Goal: Task Accomplishment & Management: Complete application form

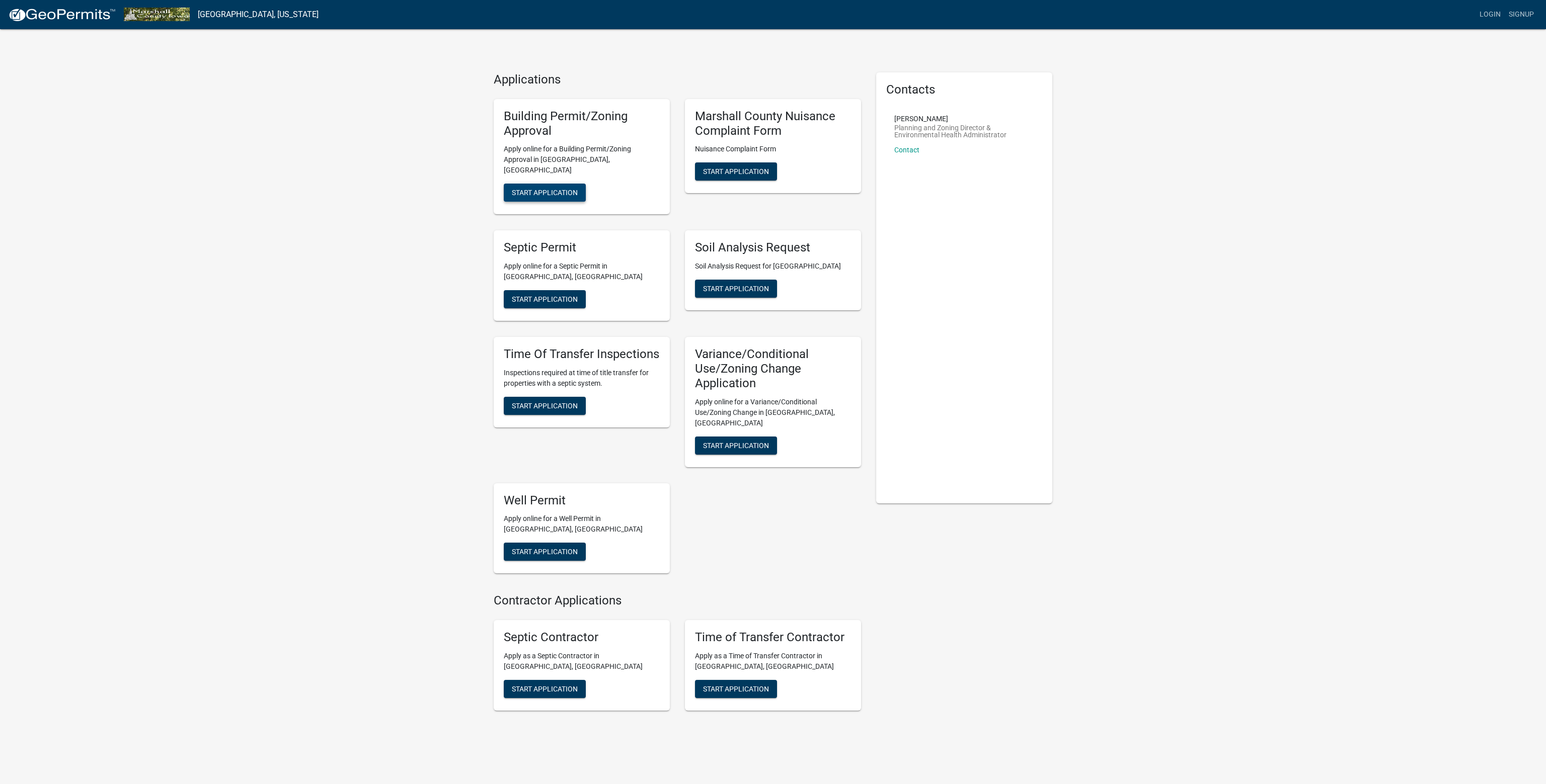
click at [556, 189] on span "Start Application" at bounding box center [545, 192] width 66 height 8
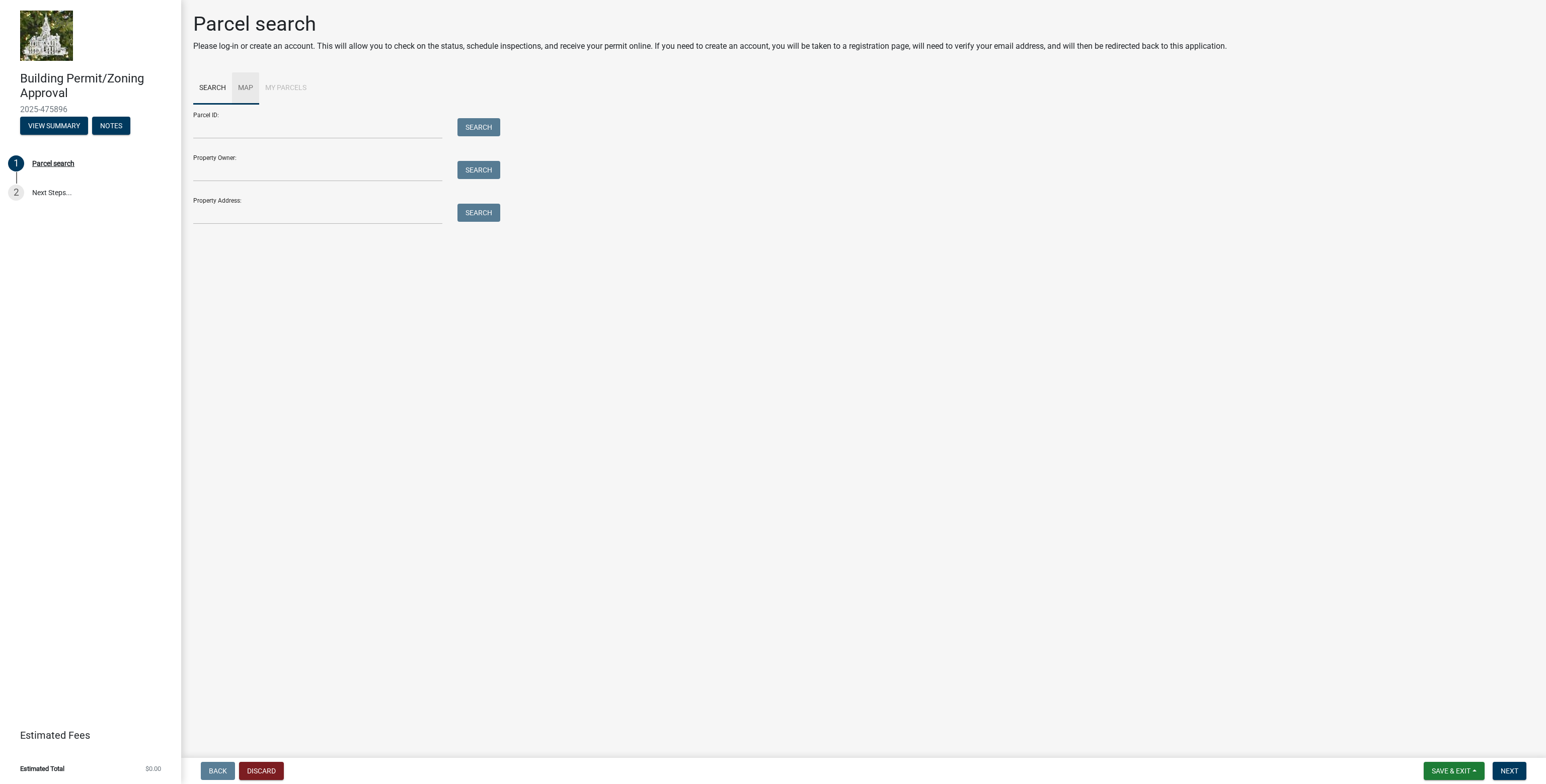
click at [238, 82] on link "Map" at bounding box center [246, 88] width 27 height 32
click at [211, 123] on span at bounding box center [208, 119] width 8 height 8
click at [999, 236] on div at bounding box center [863, 230] width 1341 height 252
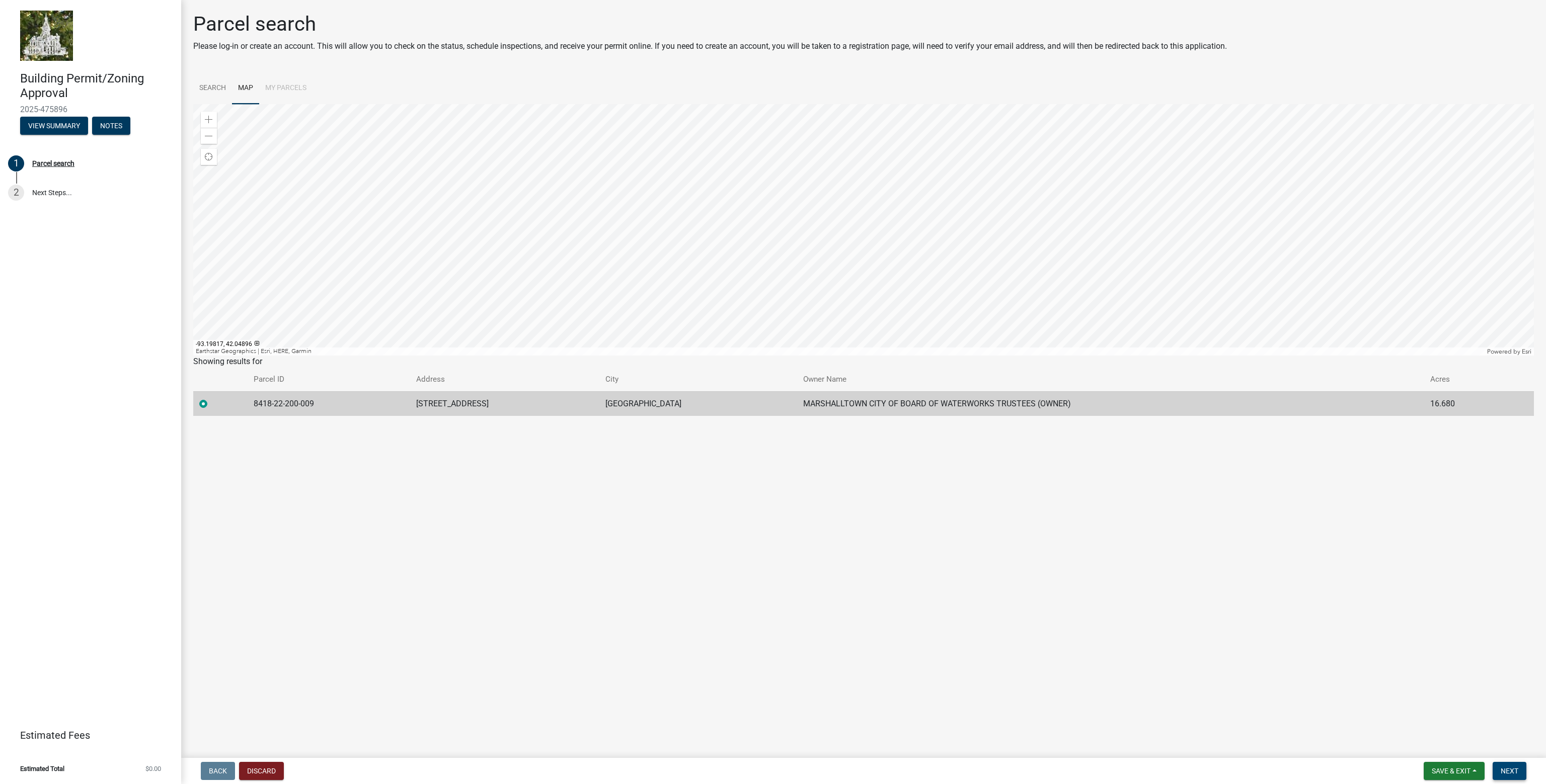
click at [1511, 774] on span "Next" at bounding box center [1509, 771] width 18 height 8
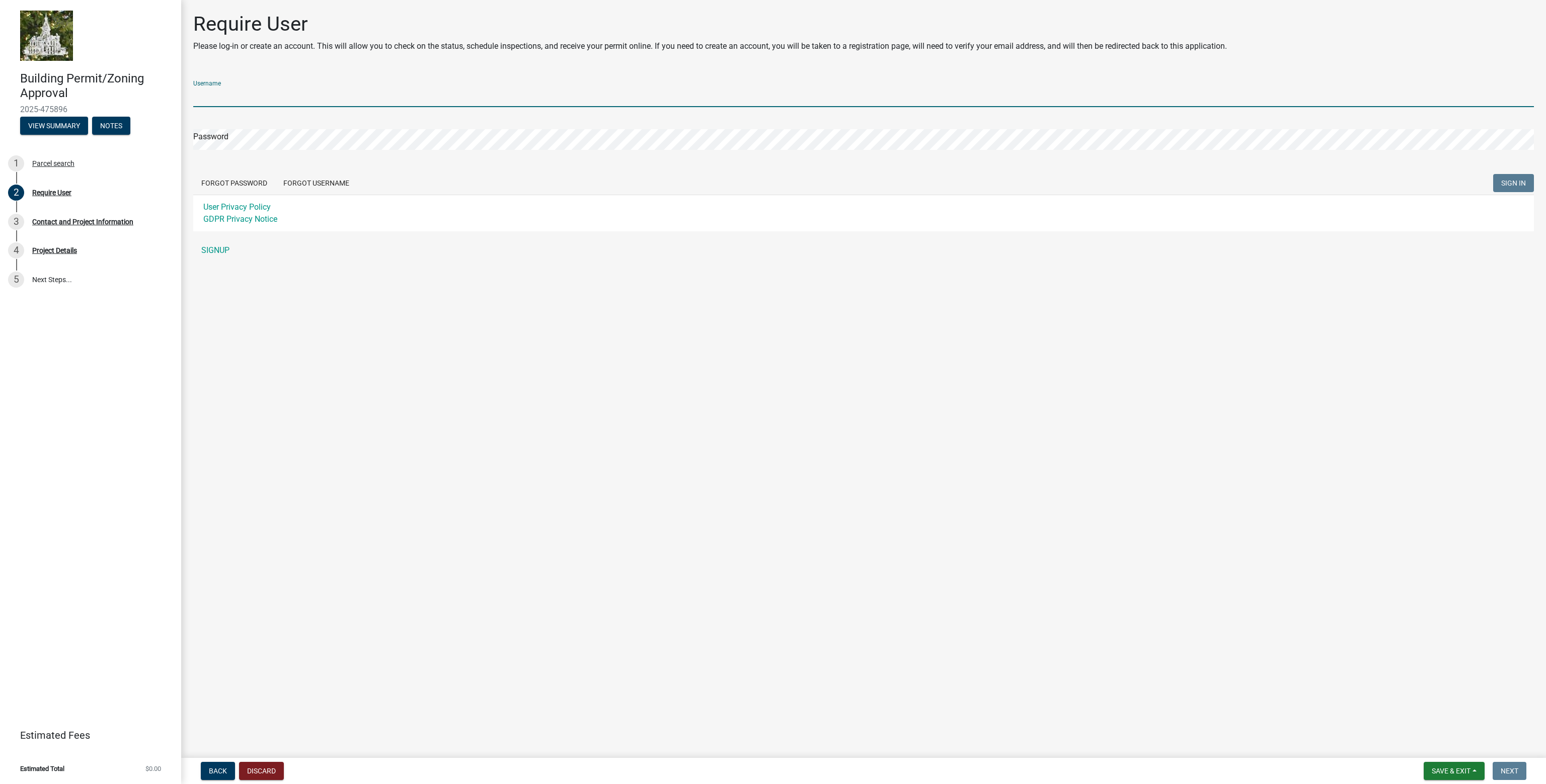
click at [326, 96] on input "Username" at bounding box center [863, 97] width 1341 height 21
click at [313, 134] on div "Password" at bounding box center [863, 132] width 1341 height 35
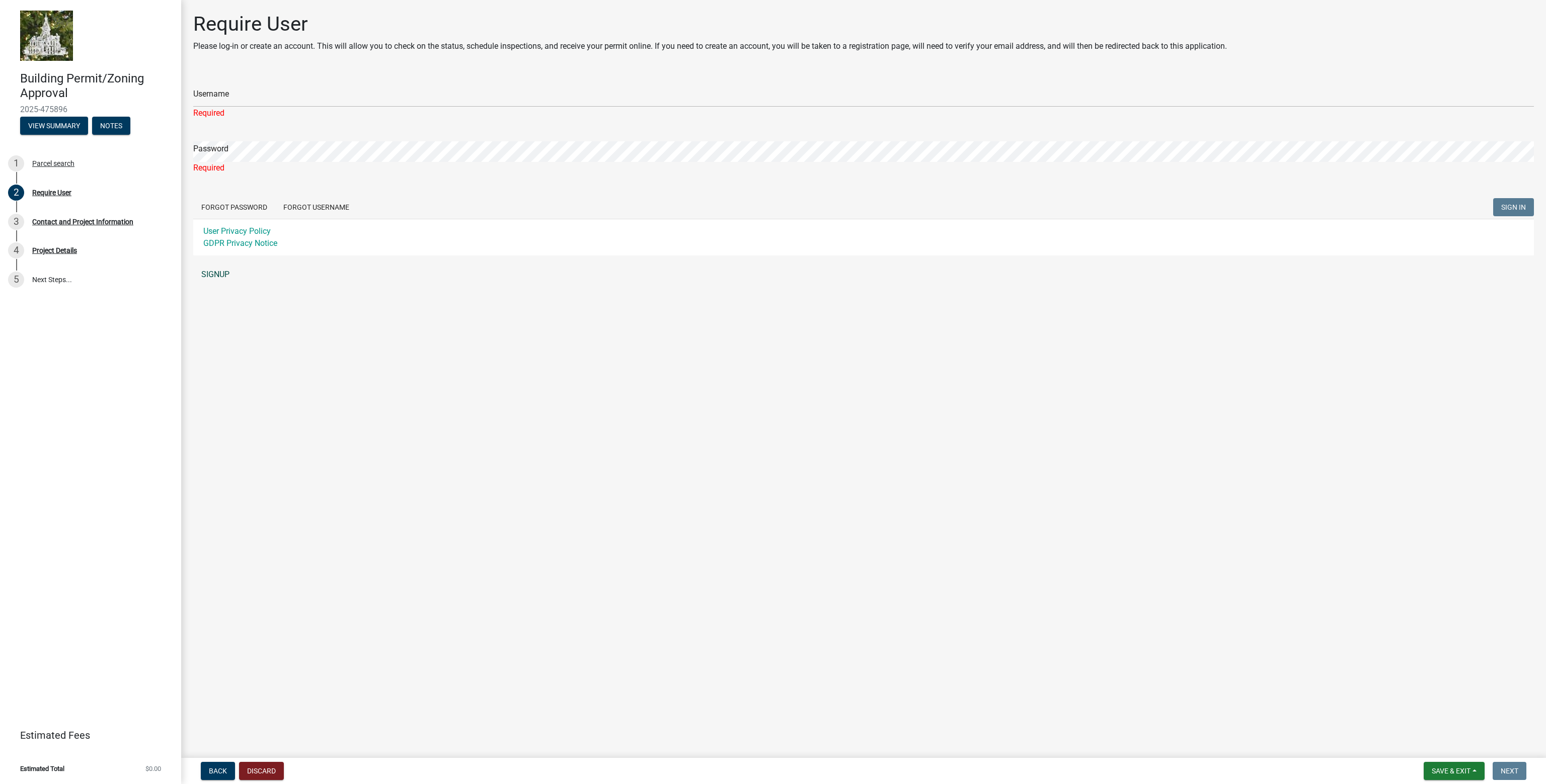
click at [216, 261] on div "Username Required Password Required Forgot Password Forgot Username SIGN IN Use…" at bounding box center [863, 178] width 1341 height 212
click at [222, 274] on link "SIGNUP" at bounding box center [863, 274] width 1341 height 20
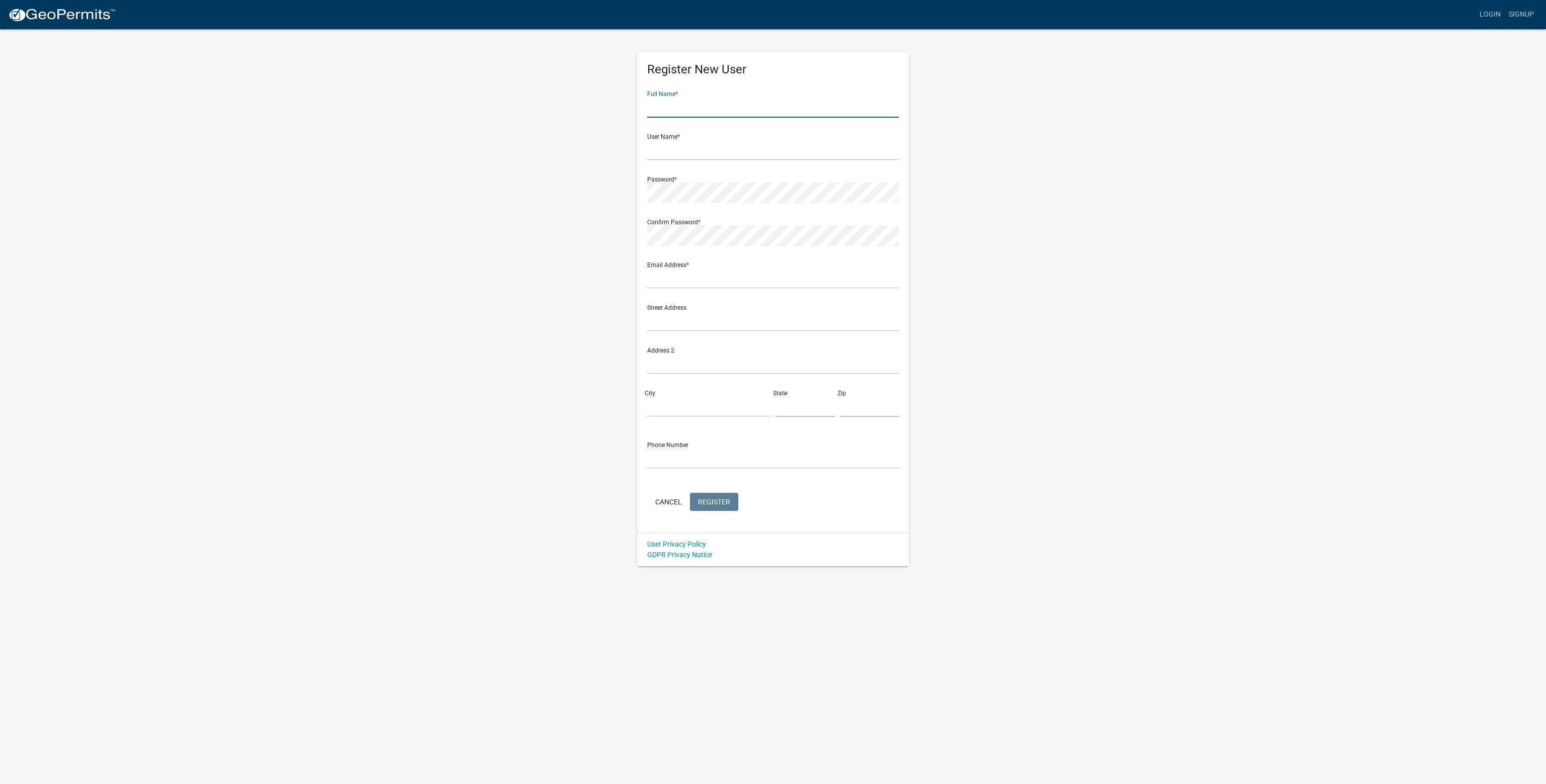
click at [698, 106] on input "text" at bounding box center [773, 107] width 252 height 21
type input "[PERSON_NAME]"
type input "[PERSON_NAME][EMAIL_ADDRESS][DOMAIN_NAME]"
type input "[STREET_ADDRESS]"
type input "[GEOGRAPHIC_DATA]"
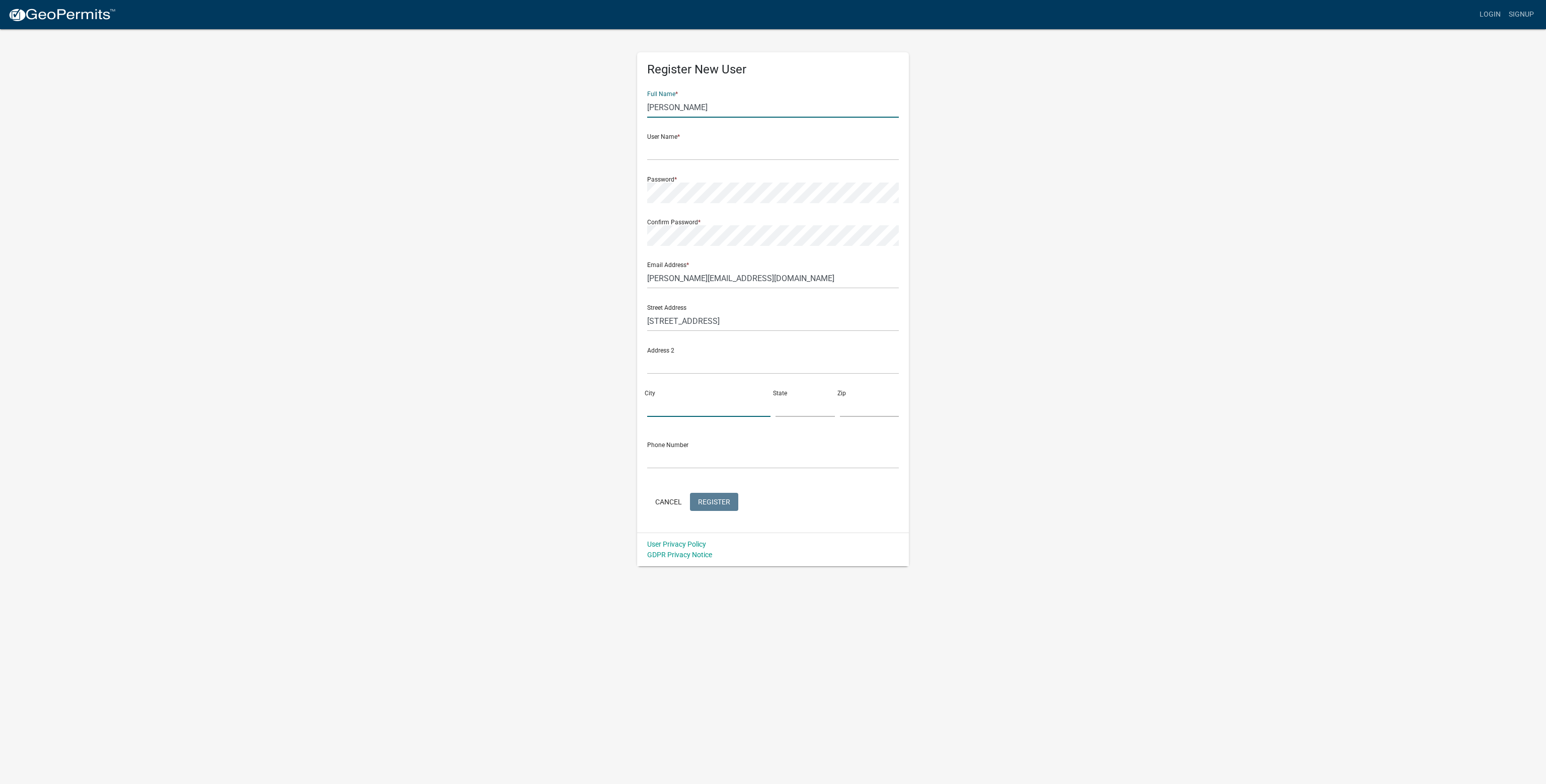
type input "MN"
type input "55443"
drag, startPoint x: 701, startPoint y: 455, endPoint x: 660, endPoint y: 453, distance: 41.0
click at [660, 453] on input "7634884004" at bounding box center [773, 459] width 252 height 21
type input "7634248300"
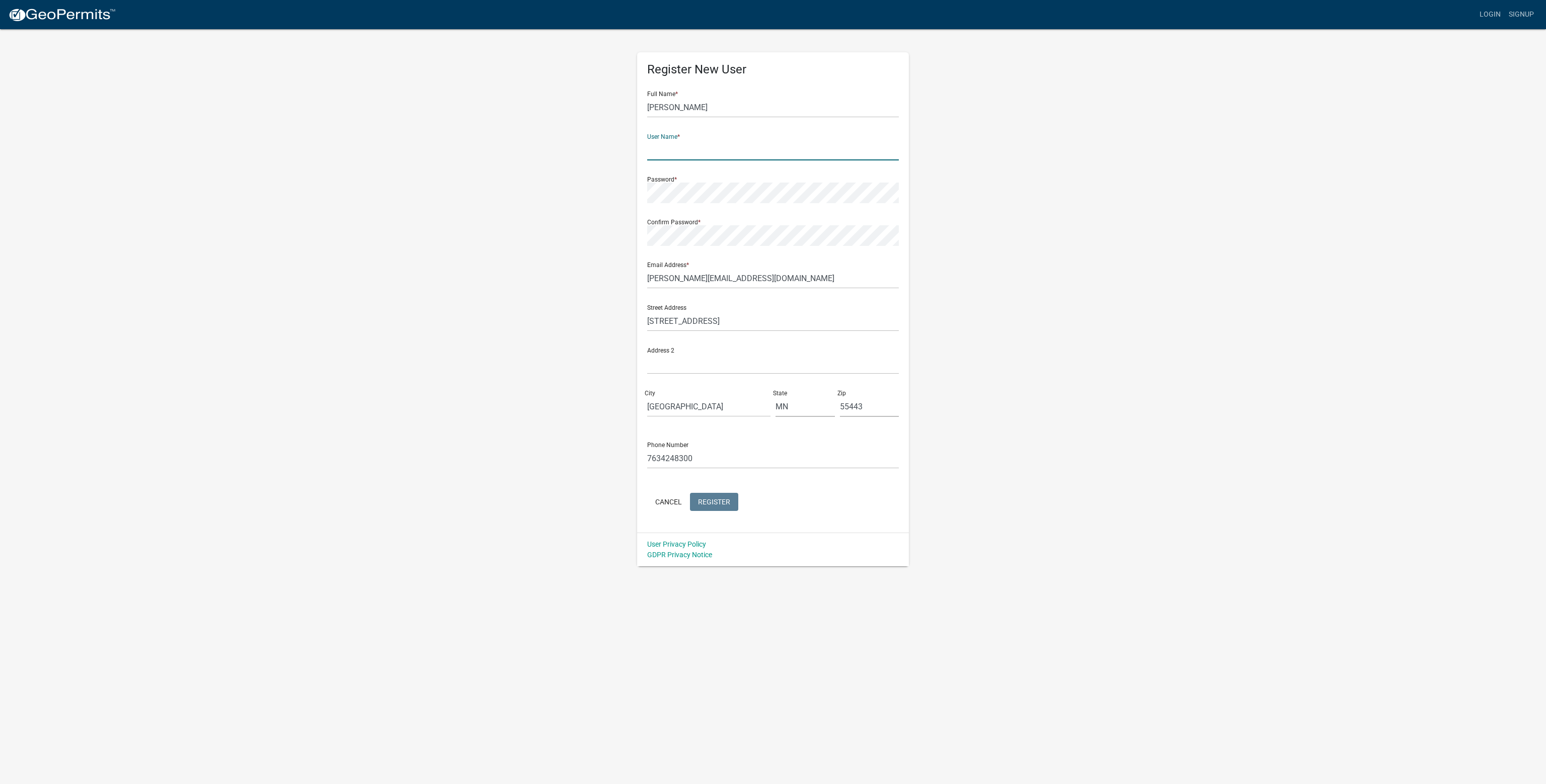
click at [707, 157] on input "text" at bounding box center [773, 150] width 252 height 21
type input "[PERSON_NAME][EMAIL_ADDRESS][DOMAIN_NAME]"
click at [723, 504] on span "Register" at bounding box center [714, 501] width 32 height 8
